Goal: Task Accomplishment & Management: Manage account settings

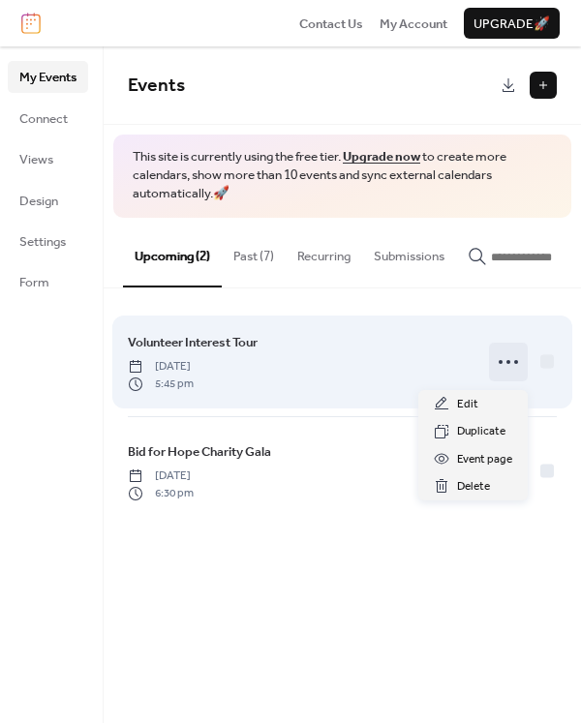
click at [513, 370] on icon at bounding box center [508, 362] width 31 height 31
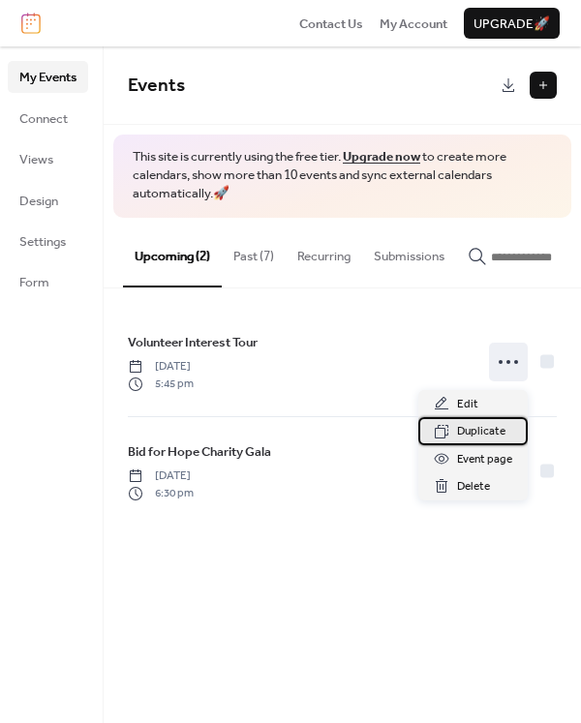
click at [493, 431] on span "Duplicate" at bounding box center [481, 431] width 48 height 19
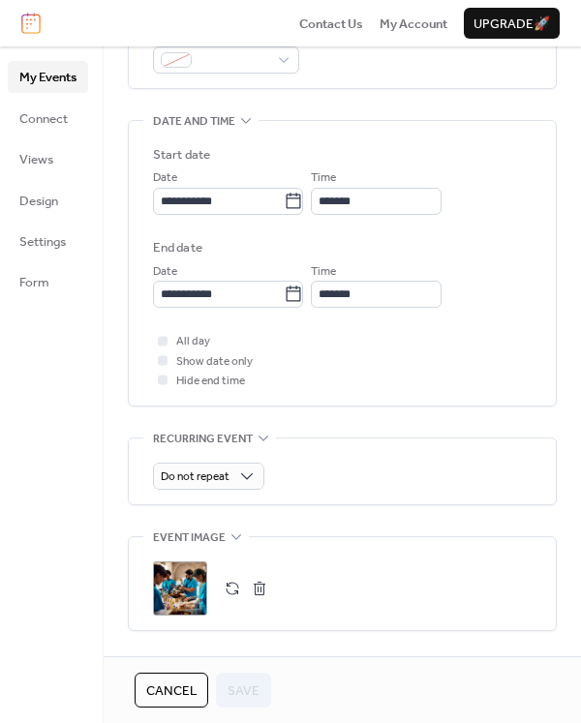
scroll to position [540, 0]
click at [303, 203] on icon at bounding box center [293, 200] width 19 height 19
click at [284, 203] on input "**********" at bounding box center [218, 200] width 131 height 27
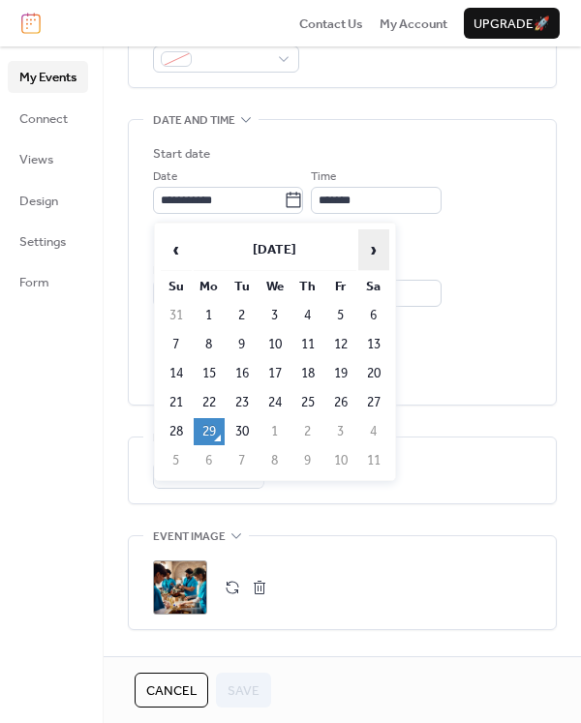
click at [372, 253] on span "›" at bounding box center [373, 249] width 29 height 39
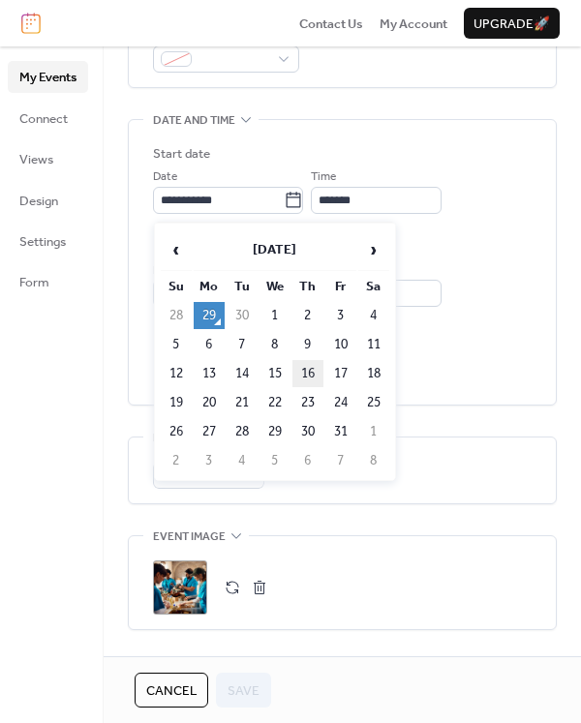
click at [306, 376] on td "16" at bounding box center [307, 373] width 31 height 27
type input "**********"
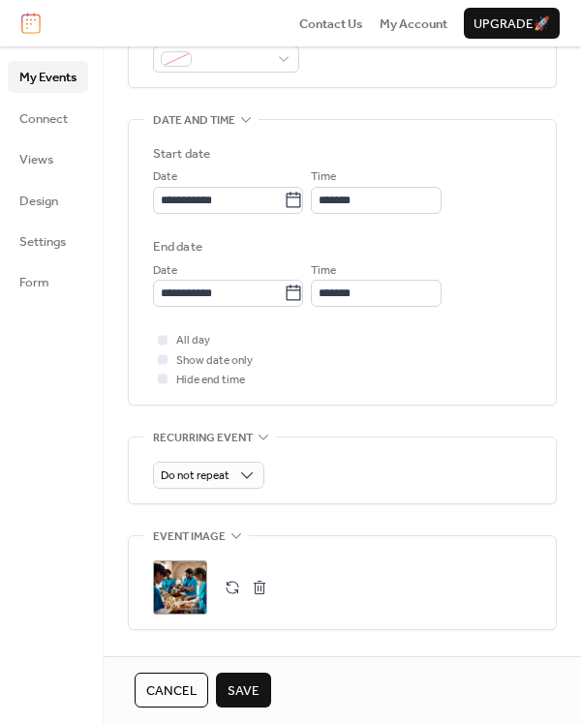
click at [236, 695] on span "Save" at bounding box center [243, 690] width 32 height 19
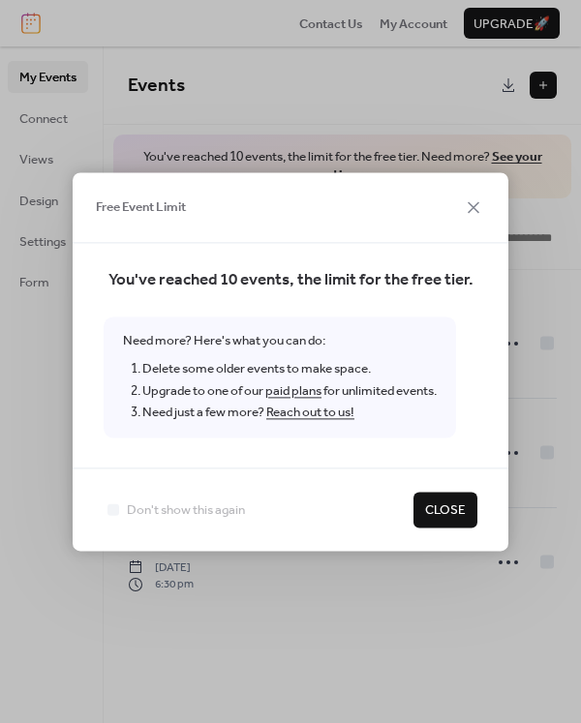
click at [437, 516] on span "Close" at bounding box center [445, 510] width 41 height 19
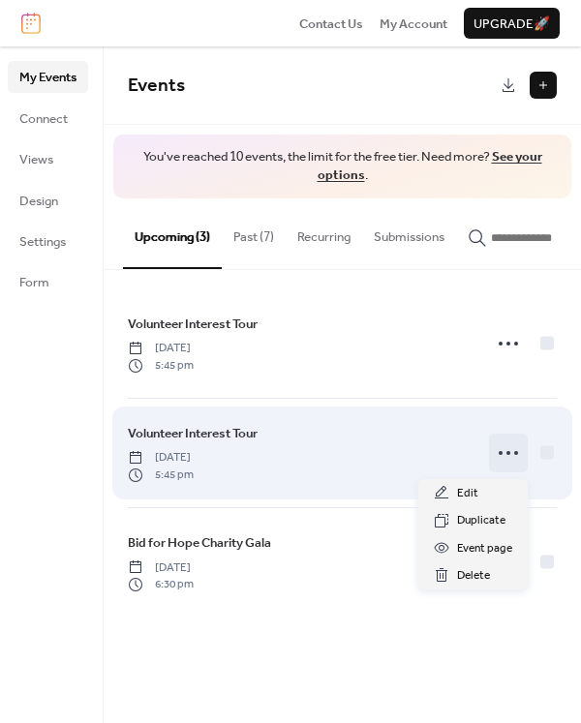
click at [515, 451] on icon at bounding box center [508, 452] width 31 height 31
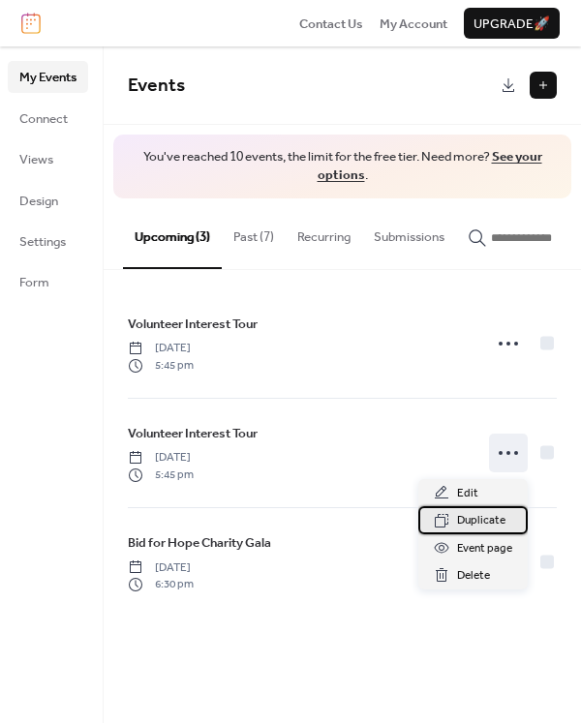
click at [474, 527] on span "Duplicate" at bounding box center [481, 520] width 48 height 19
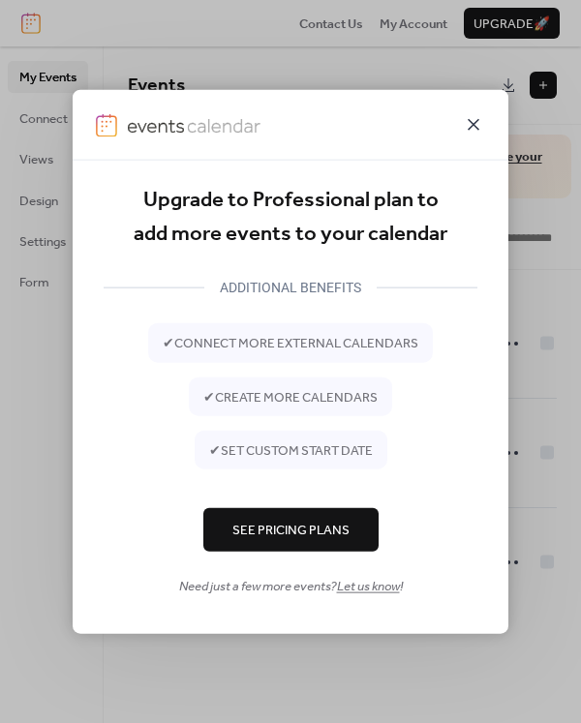
click at [480, 128] on icon at bounding box center [473, 123] width 23 height 23
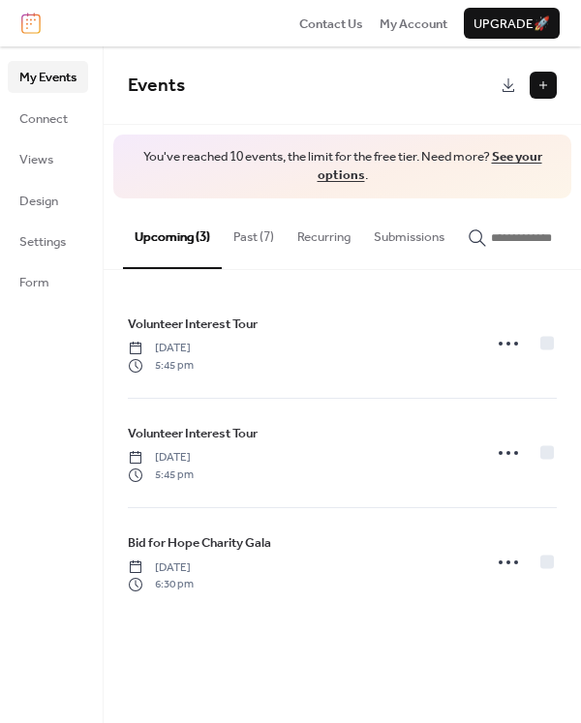
click at [267, 237] on button "Past (7)" at bounding box center [254, 232] width 64 height 68
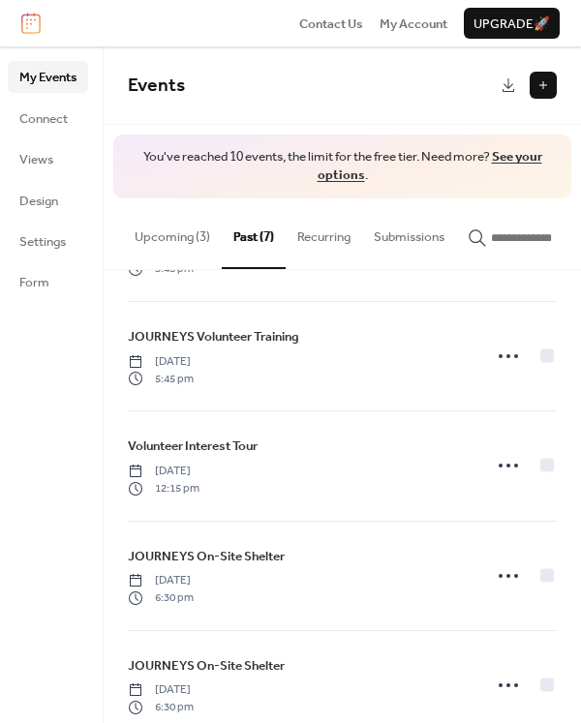
scroll to position [322, 0]
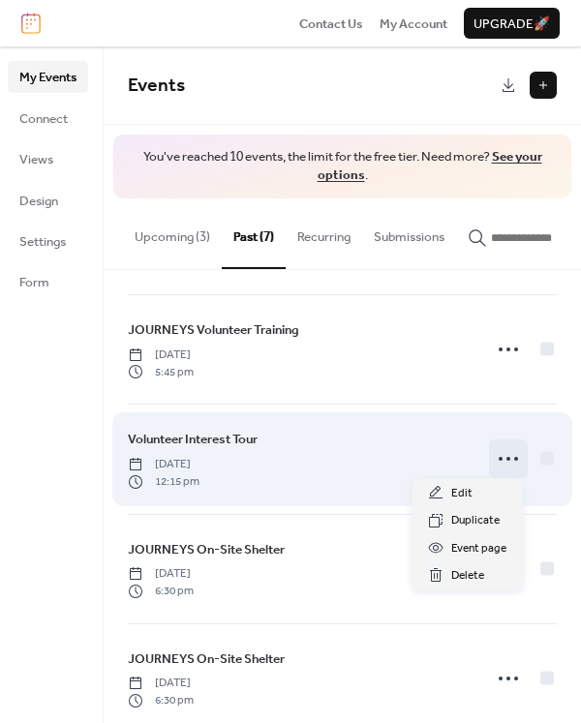
click at [506, 458] on icon at bounding box center [508, 458] width 31 height 31
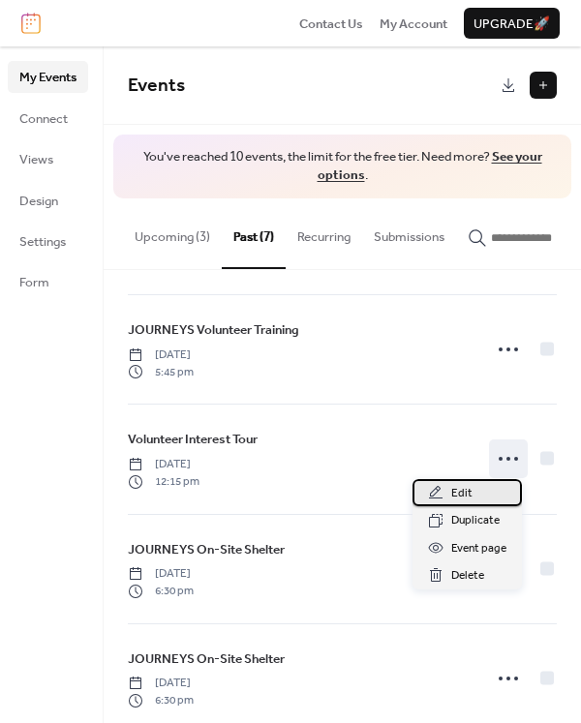
click at [466, 490] on span "Edit" at bounding box center [461, 493] width 21 height 19
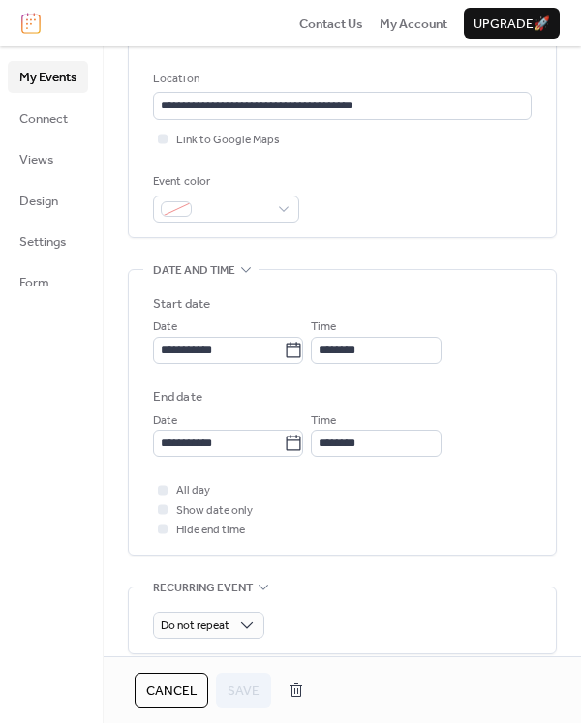
scroll to position [431, 0]
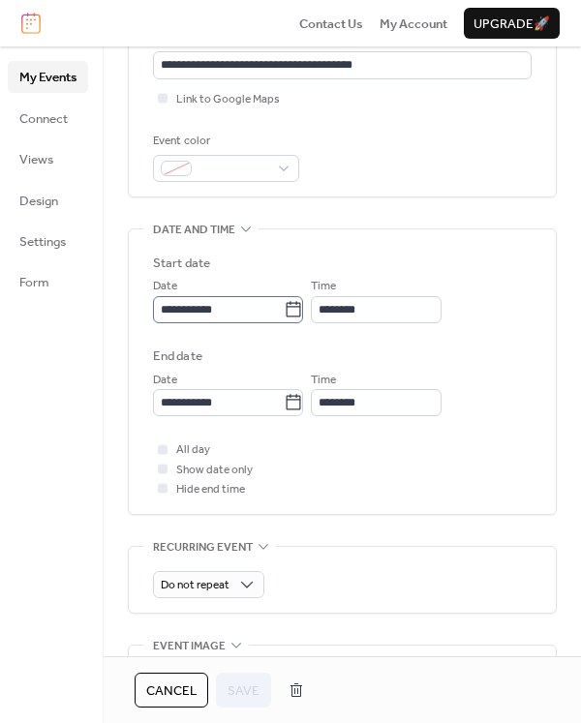
click at [301, 317] on icon at bounding box center [294, 308] width 15 height 15
click at [284, 319] on input "**********" at bounding box center [218, 309] width 131 height 27
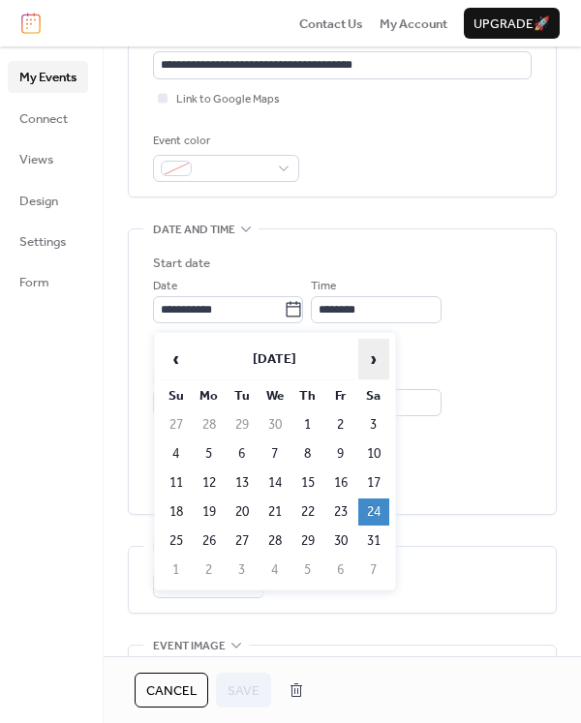
click at [370, 361] on span "›" at bounding box center [373, 359] width 29 height 39
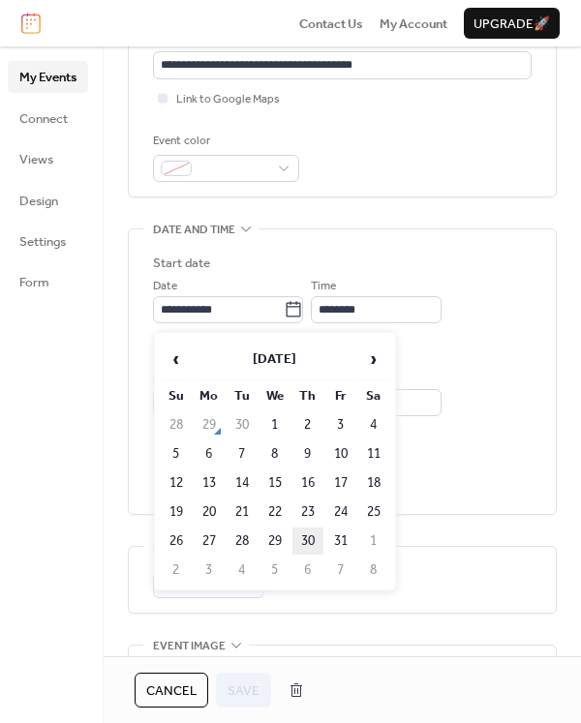
click at [304, 543] on td "30" at bounding box center [307, 541] width 31 height 27
type input "**********"
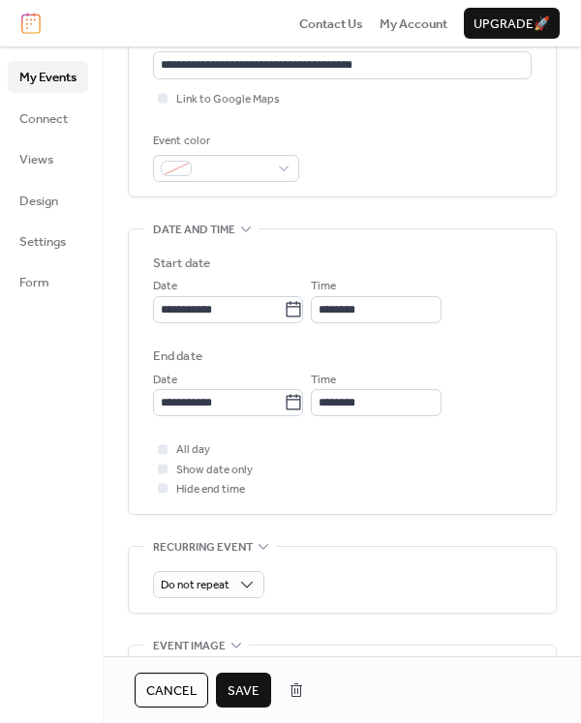
click at [243, 692] on span "Save" at bounding box center [243, 690] width 32 height 19
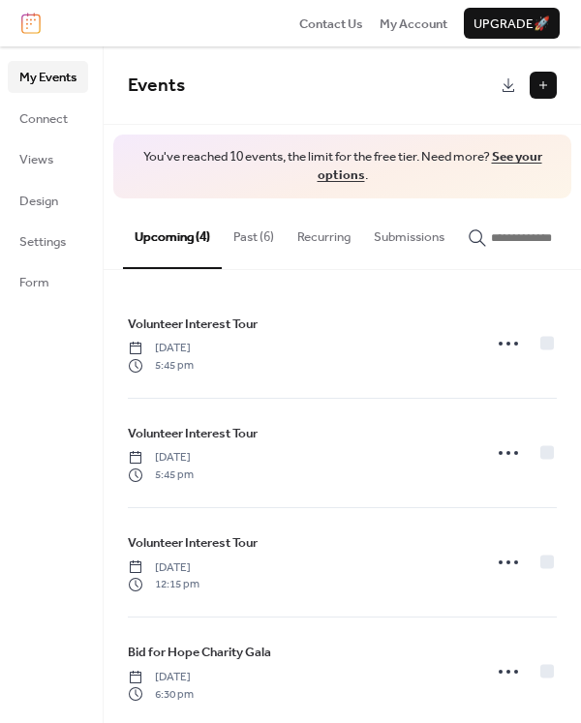
click at [252, 222] on button "Past (6)" at bounding box center [254, 232] width 64 height 68
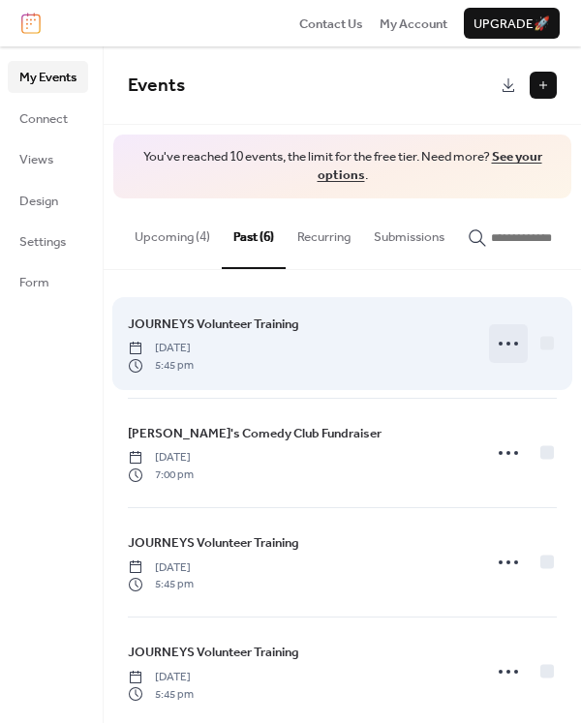
click at [514, 346] on circle at bounding box center [516, 344] width 4 height 4
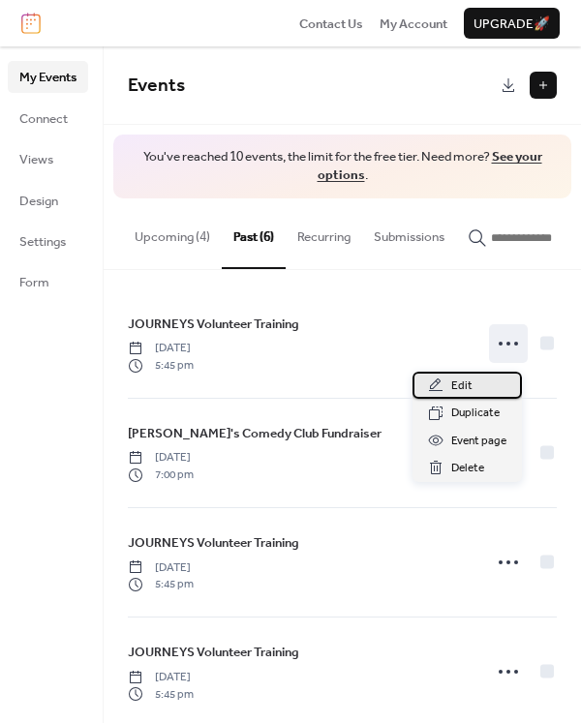
click at [487, 375] on div "Edit" at bounding box center [466, 385] width 109 height 27
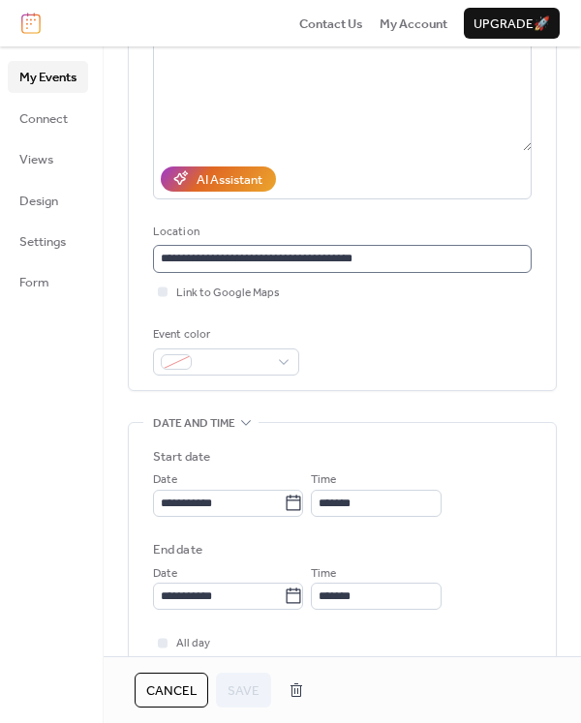
scroll to position [262, 0]
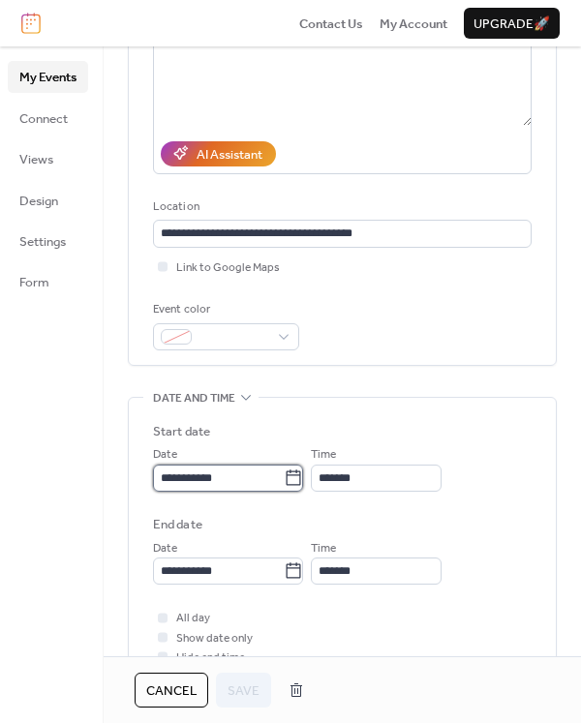
click at [284, 477] on input "**********" at bounding box center [218, 478] width 131 height 27
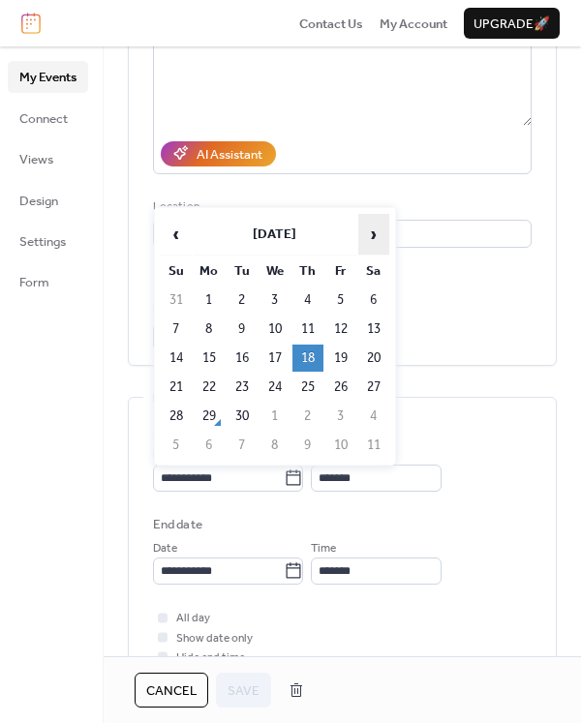
click at [376, 240] on span "›" at bounding box center [373, 234] width 29 height 39
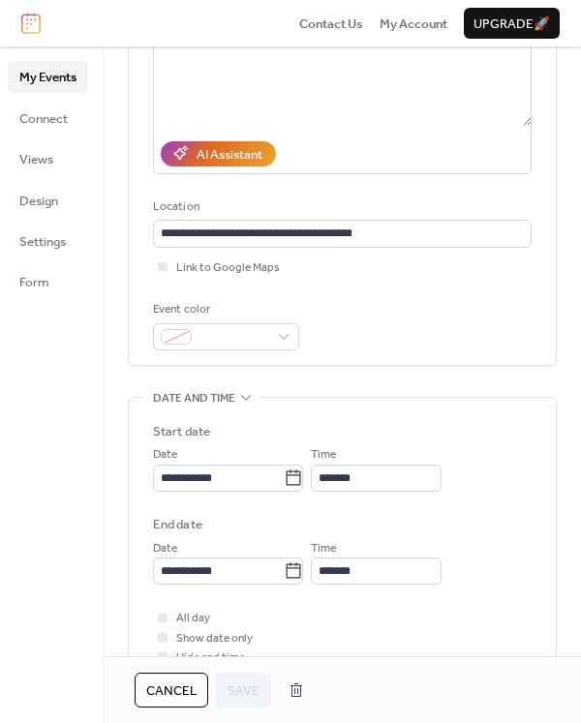
click at [465, 322] on div "Event color" at bounding box center [342, 325] width 378 height 50
click at [523, 281] on div "**********" at bounding box center [342, 134] width 378 height 434
click at [463, 343] on div "Event color" at bounding box center [342, 325] width 378 height 50
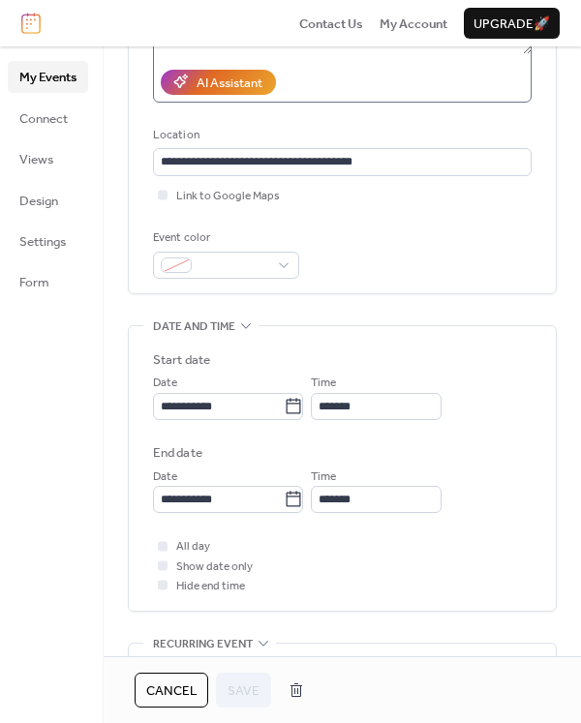
scroll to position [340, 0]
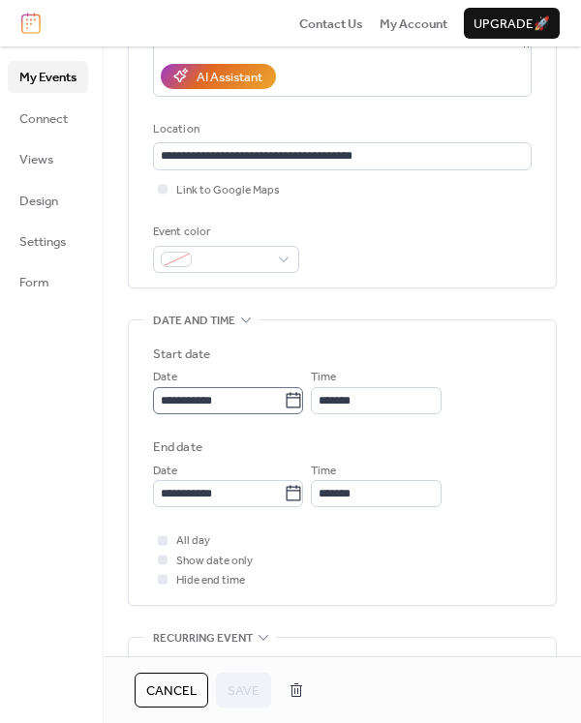
click at [303, 409] on icon at bounding box center [293, 400] width 19 height 19
click at [284, 409] on input "**********" at bounding box center [218, 400] width 131 height 27
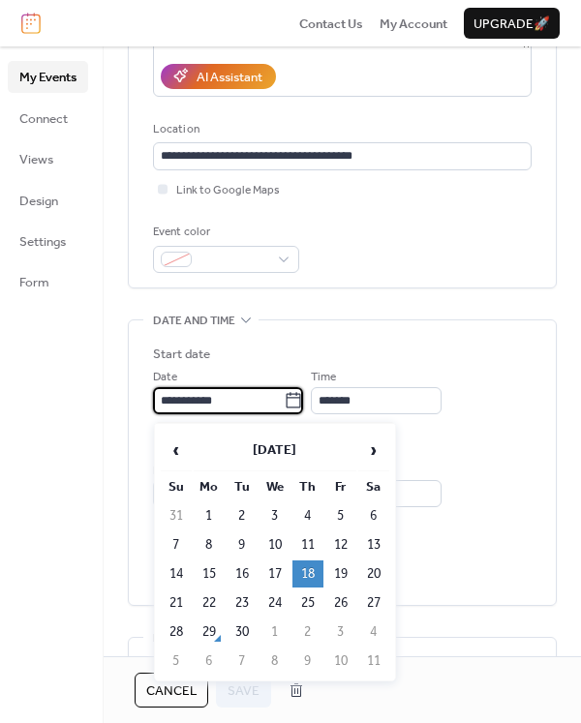
click at [377, 449] on span "›" at bounding box center [373, 450] width 29 height 39
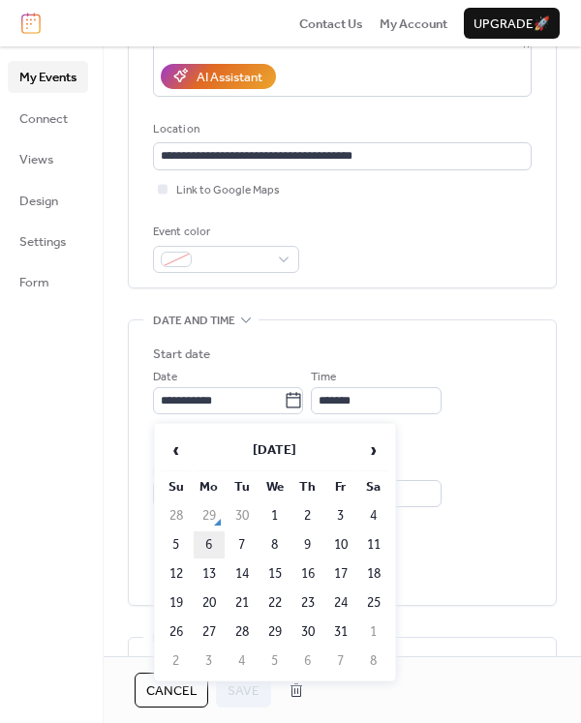
click at [208, 545] on td "6" at bounding box center [209, 544] width 31 height 27
type input "**********"
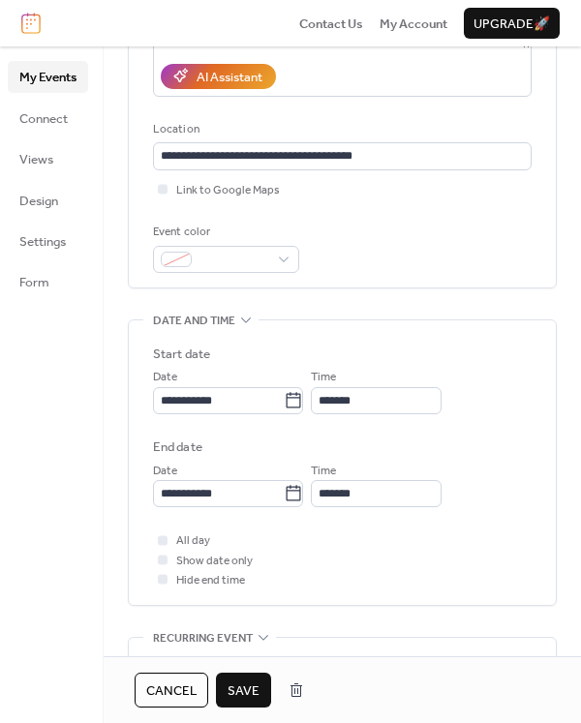
click at [246, 689] on span "Save" at bounding box center [243, 690] width 32 height 19
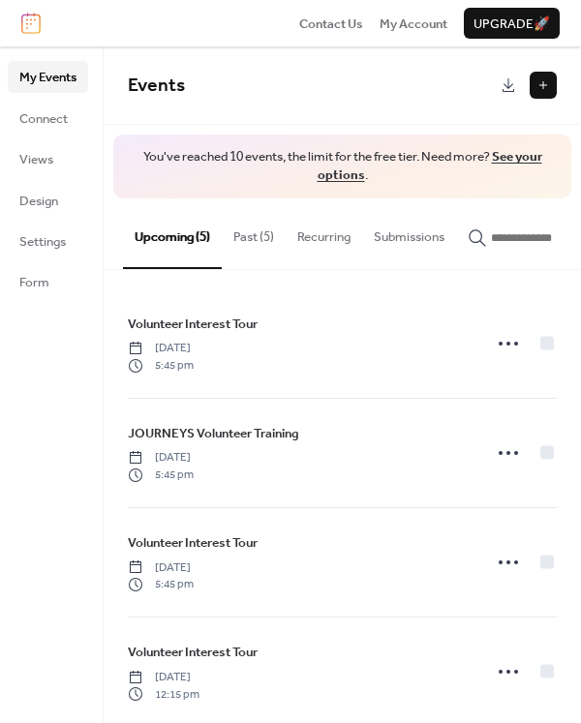
click at [263, 236] on button "Past (5)" at bounding box center [254, 232] width 64 height 68
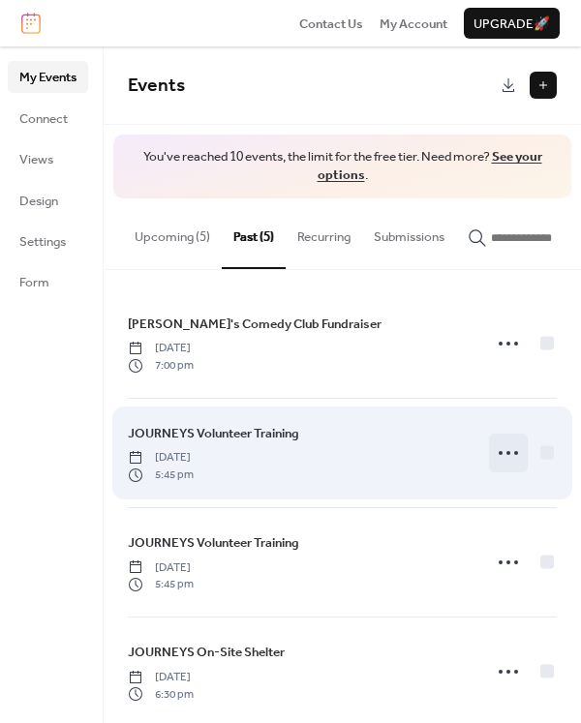
click at [507, 457] on icon at bounding box center [508, 452] width 31 height 31
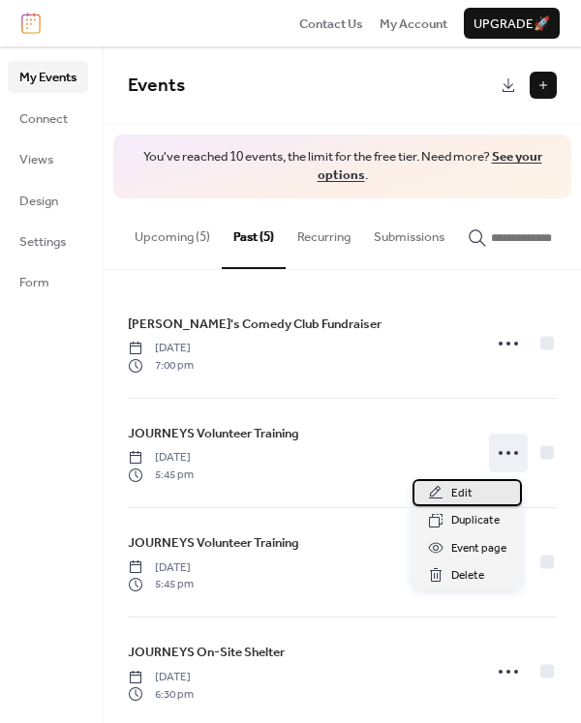
click at [469, 490] on span "Edit" at bounding box center [461, 493] width 21 height 19
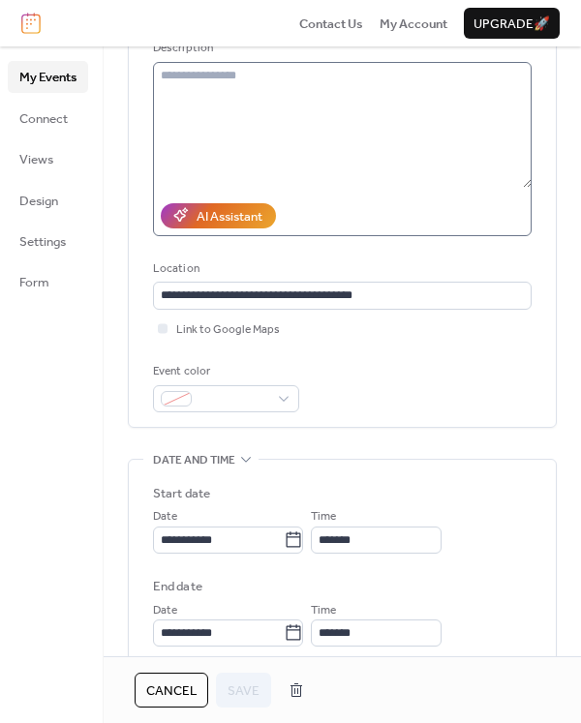
scroll to position [229, 0]
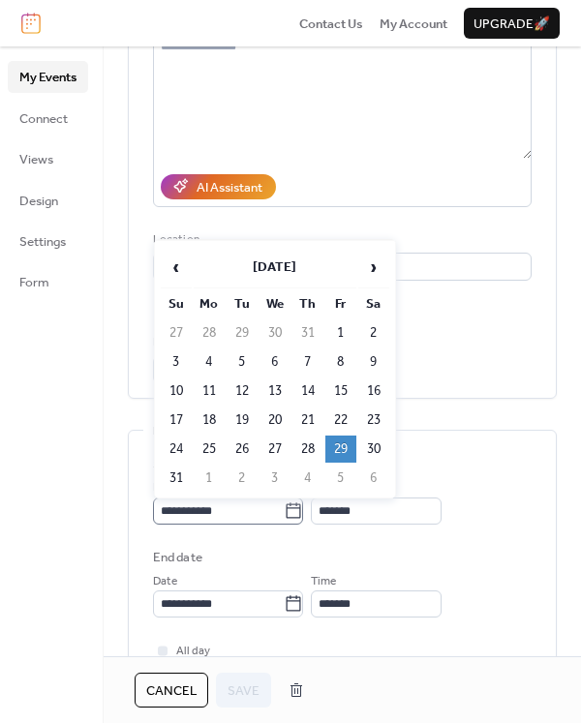
click at [301, 518] on icon at bounding box center [294, 509] width 15 height 15
click at [284, 521] on input "**********" at bounding box center [218, 511] width 131 height 27
click at [382, 269] on span "›" at bounding box center [373, 267] width 29 height 39
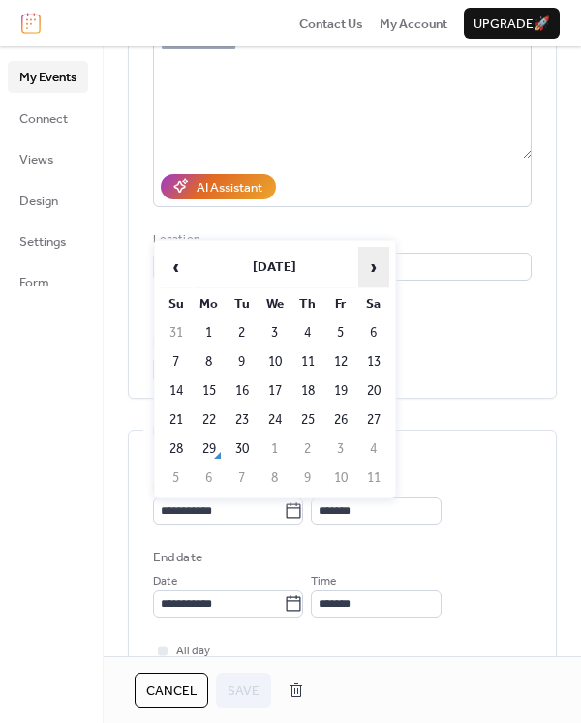
click at [379, 270] on span "›" at bounding box center [373, 267] width 29 height 39
click at [211, 415] on td "20" at bounding box center [209, 420] width 31 height 27
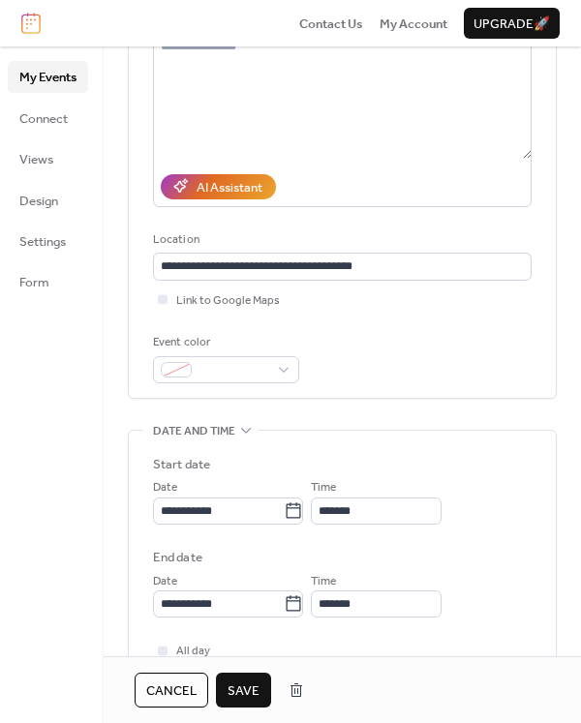
type input "**********"
click at [244, 683] on span "Save" at bounding box center [243, 690] width 32 height 19
